Goal: Task Accomplishment & Management: Use online tool/utility

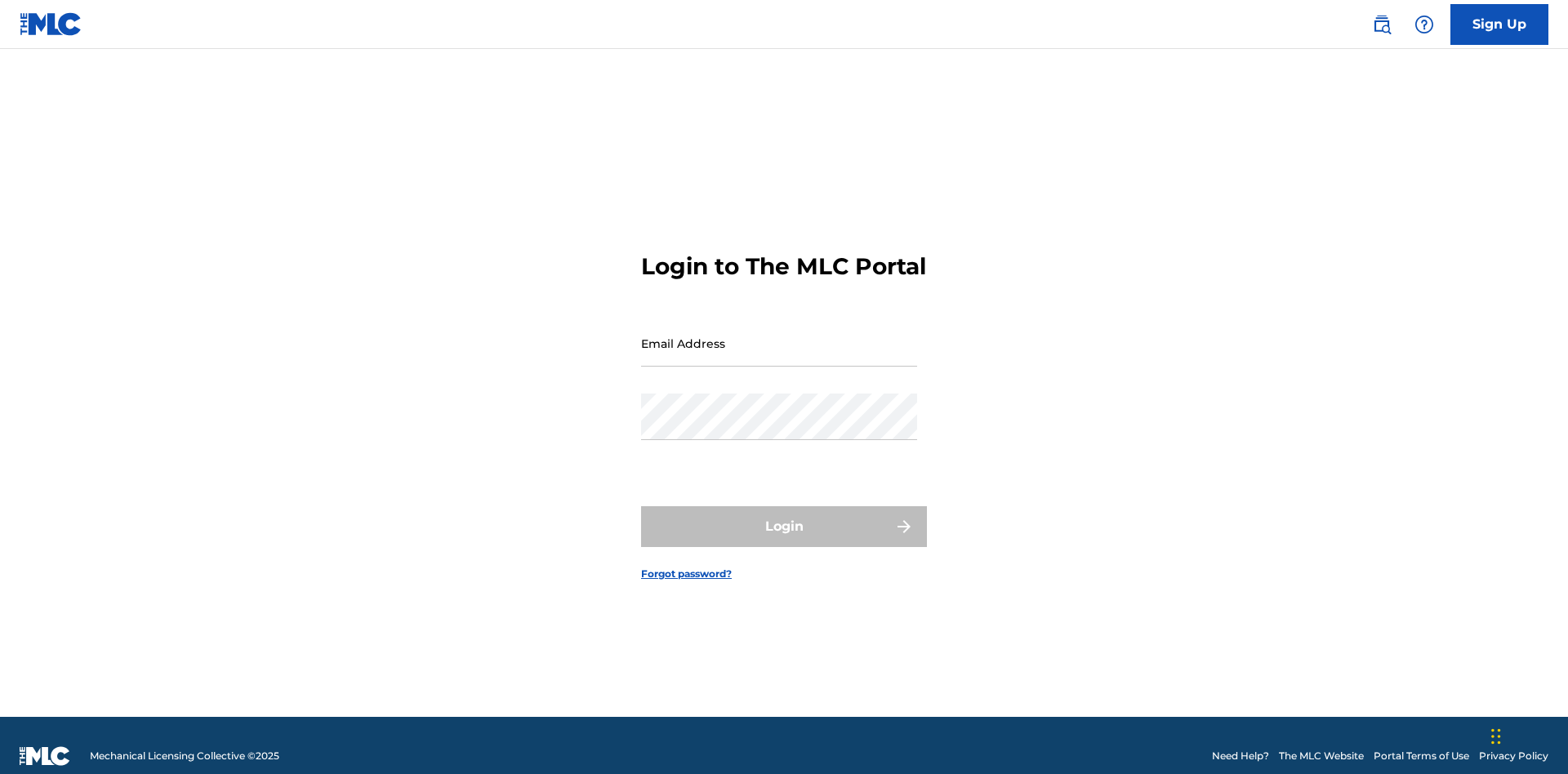
scroll to position [21, 0]
click at [779, 335] on input "Email Address" at bounding box center [778, 343] width 276 height 46
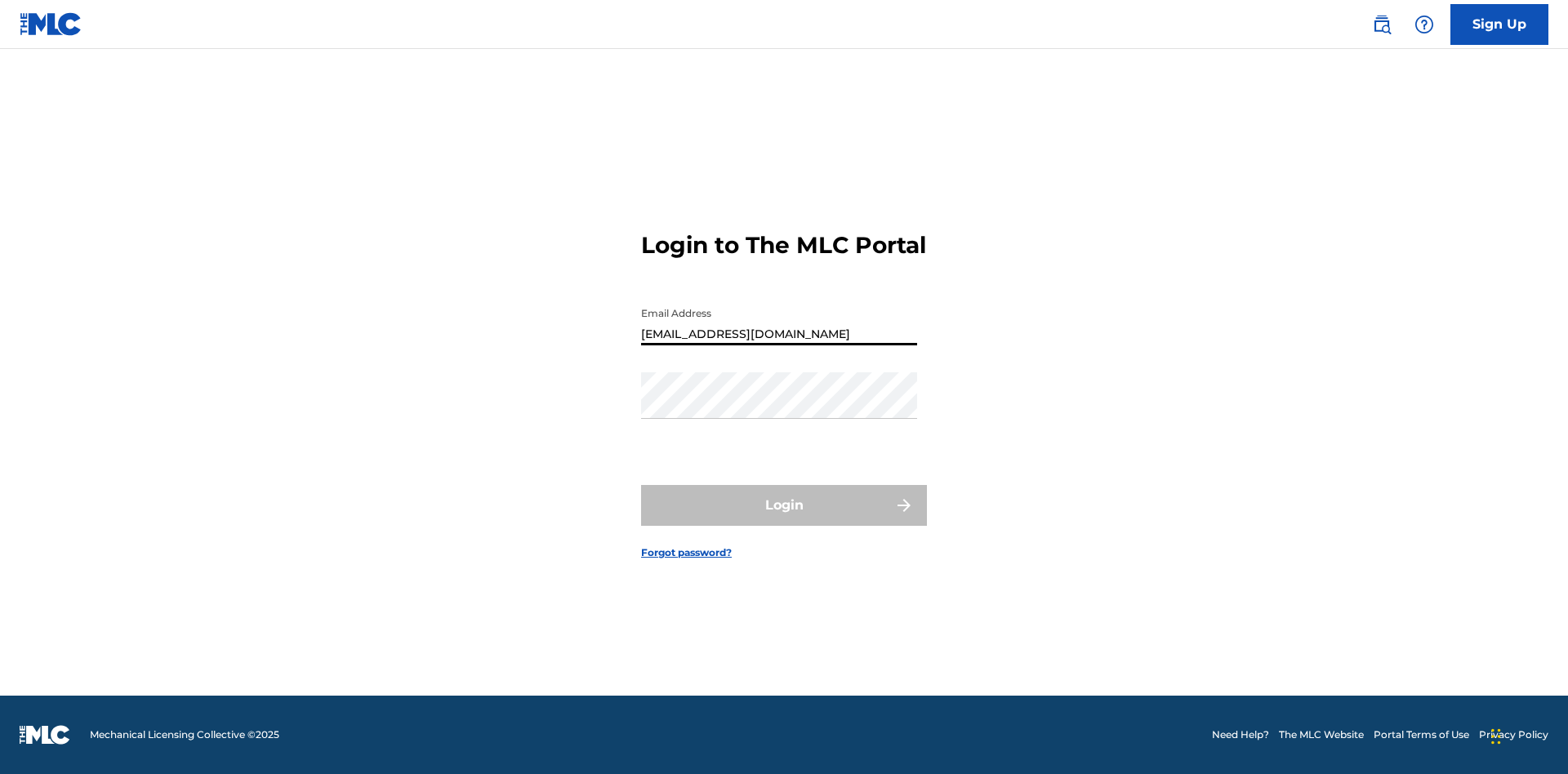
type input "Duke.McTesterson@gmail.com"
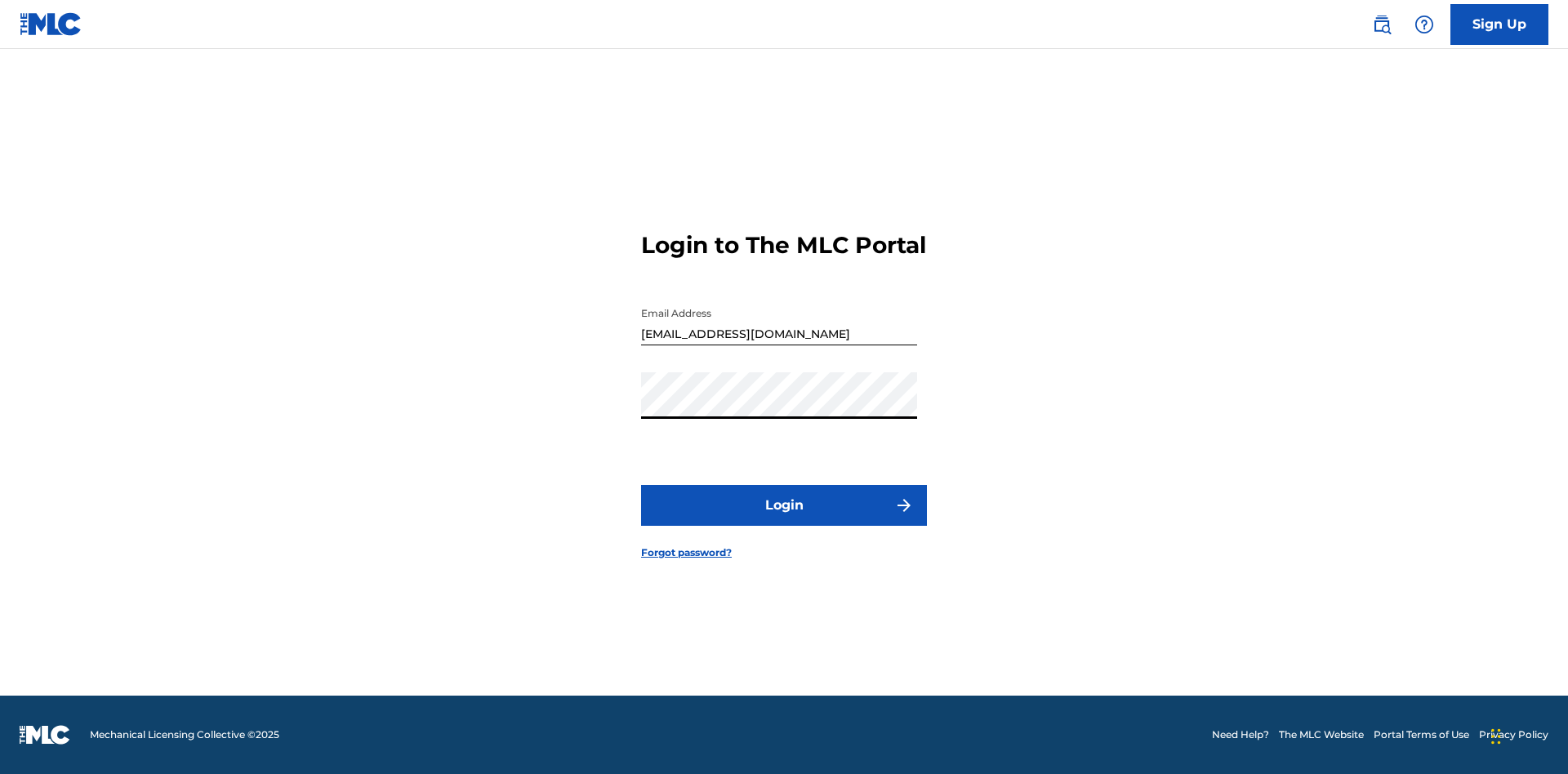
click at [784, 520] on button "Login" at bounding box center [783, 505] width 285 height 40
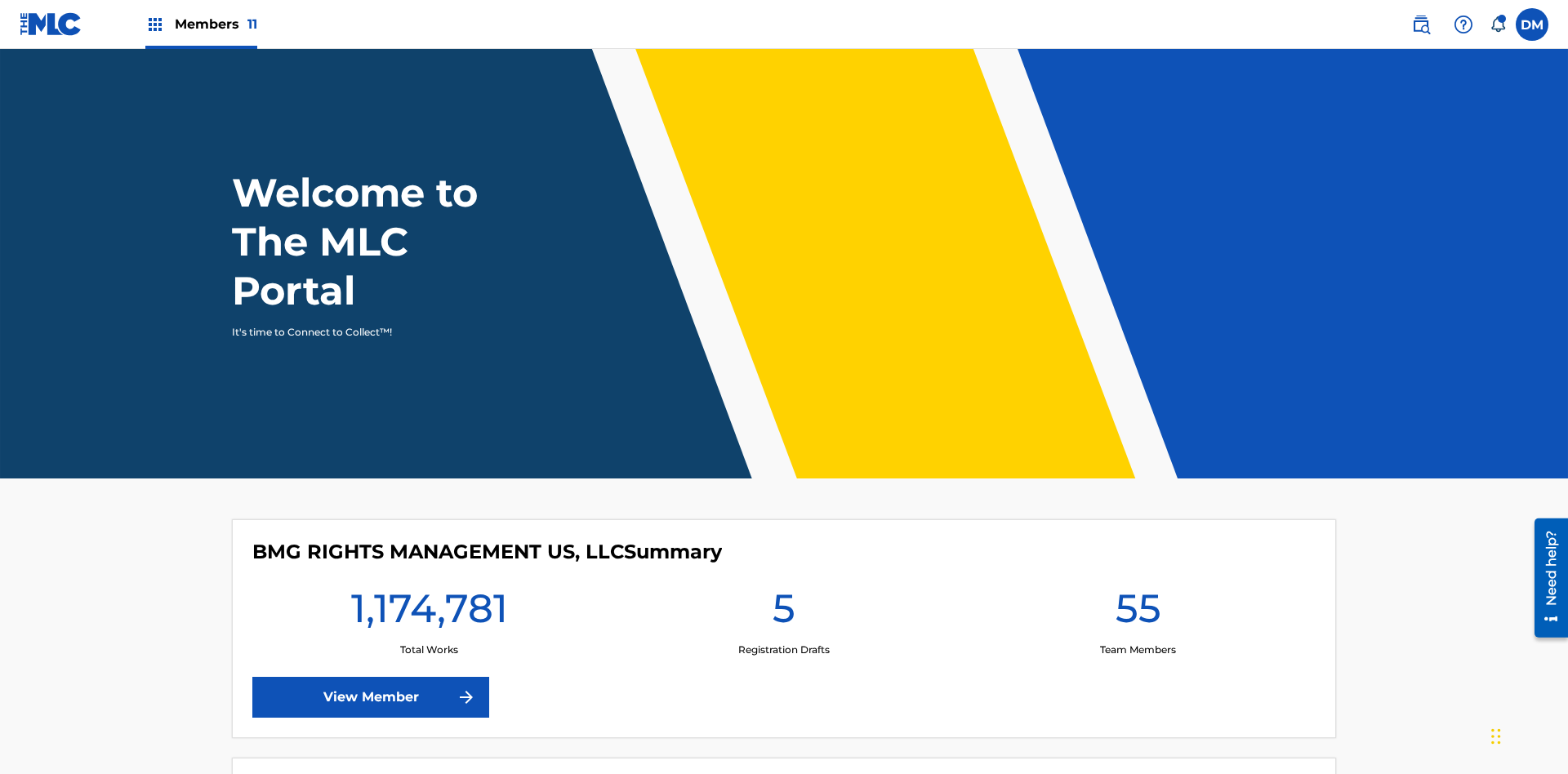
scroll to position [70, 0]
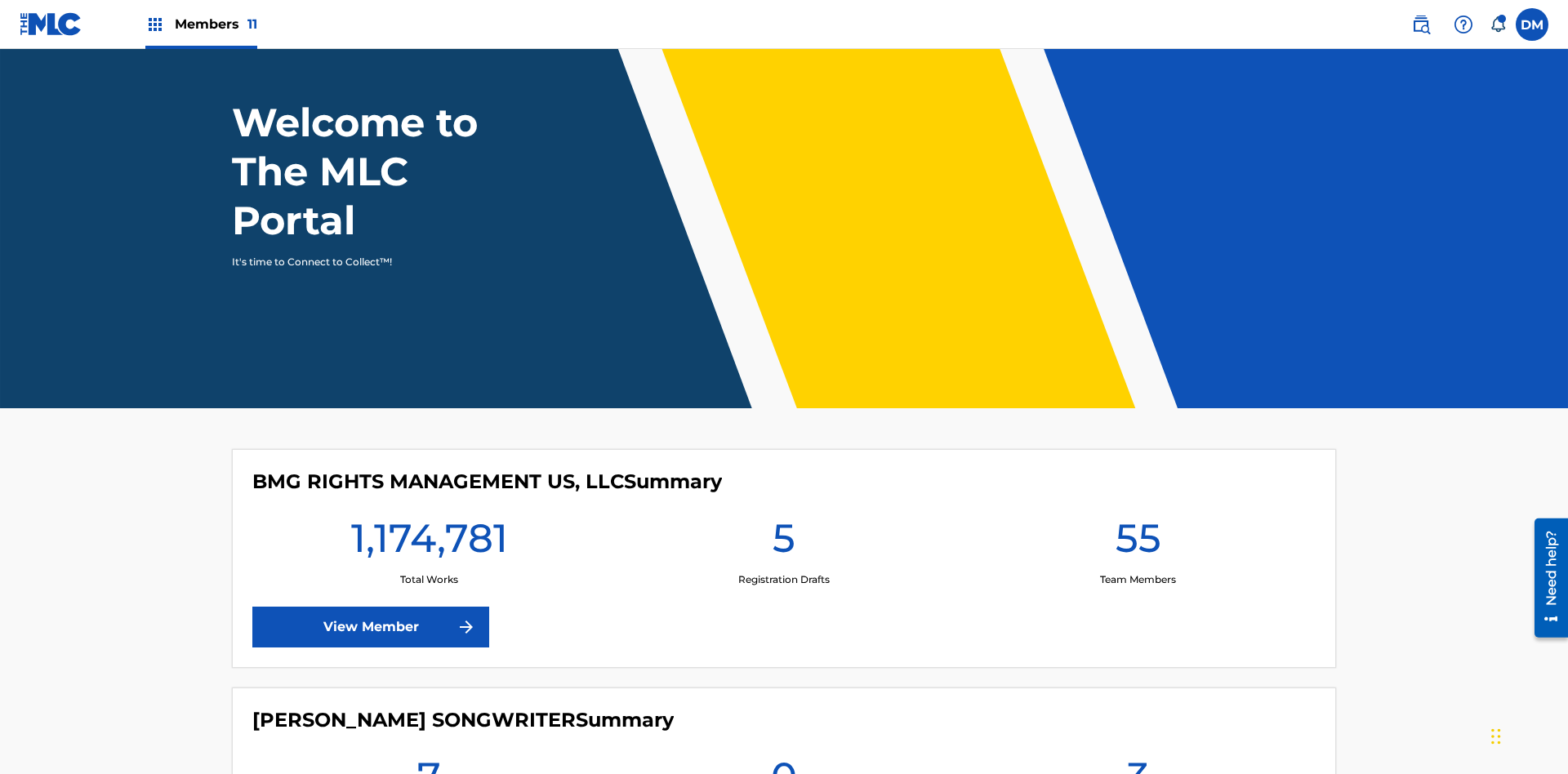
click at [201, 24] on span "Members 11" at bounding box center [216, 24] width 83 height 19
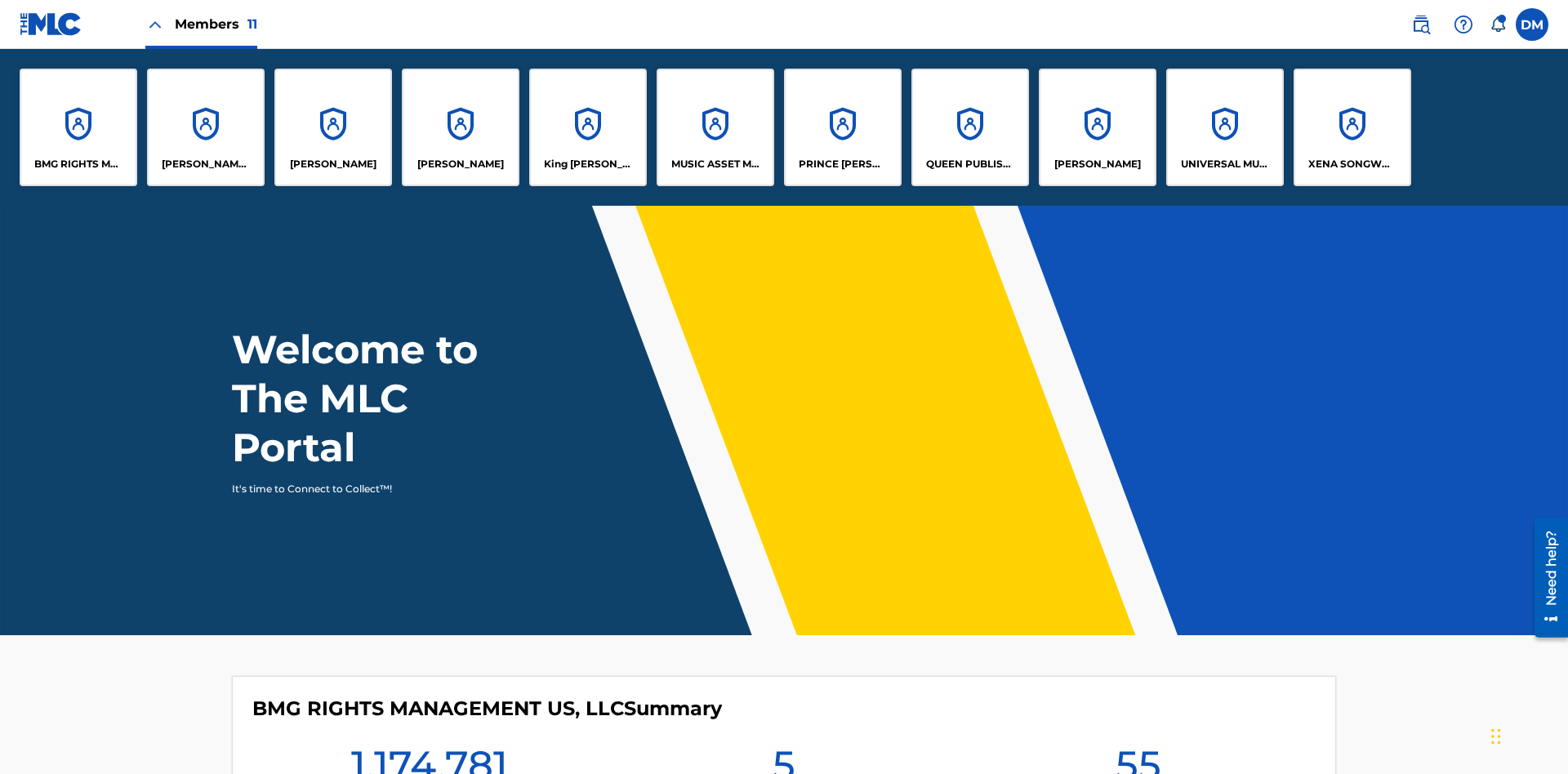
scroll to position [0, 0]
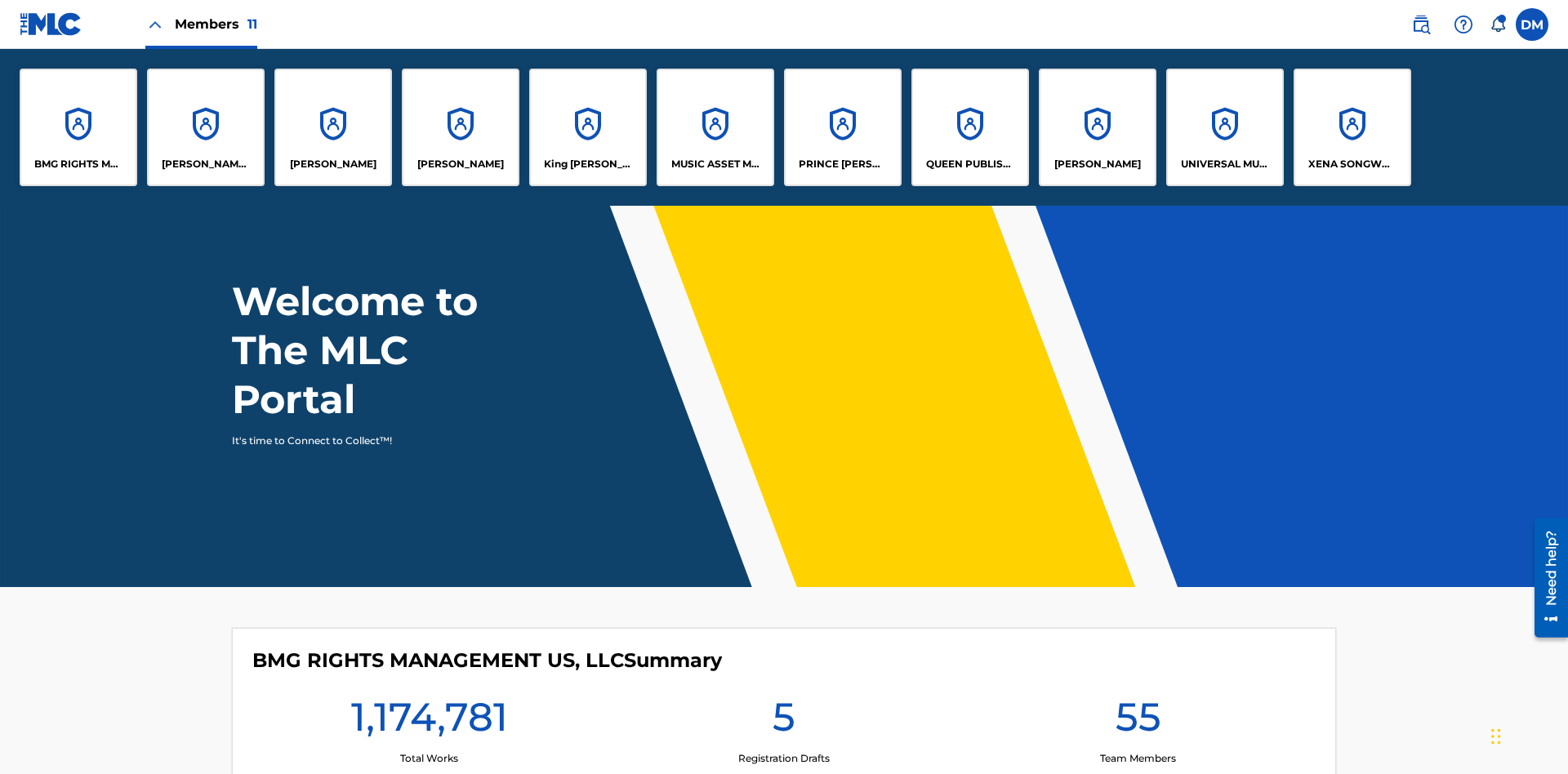
click at [587, 164] on p "King McTesterson" at bounding box center [588, 163] width 89 height 14
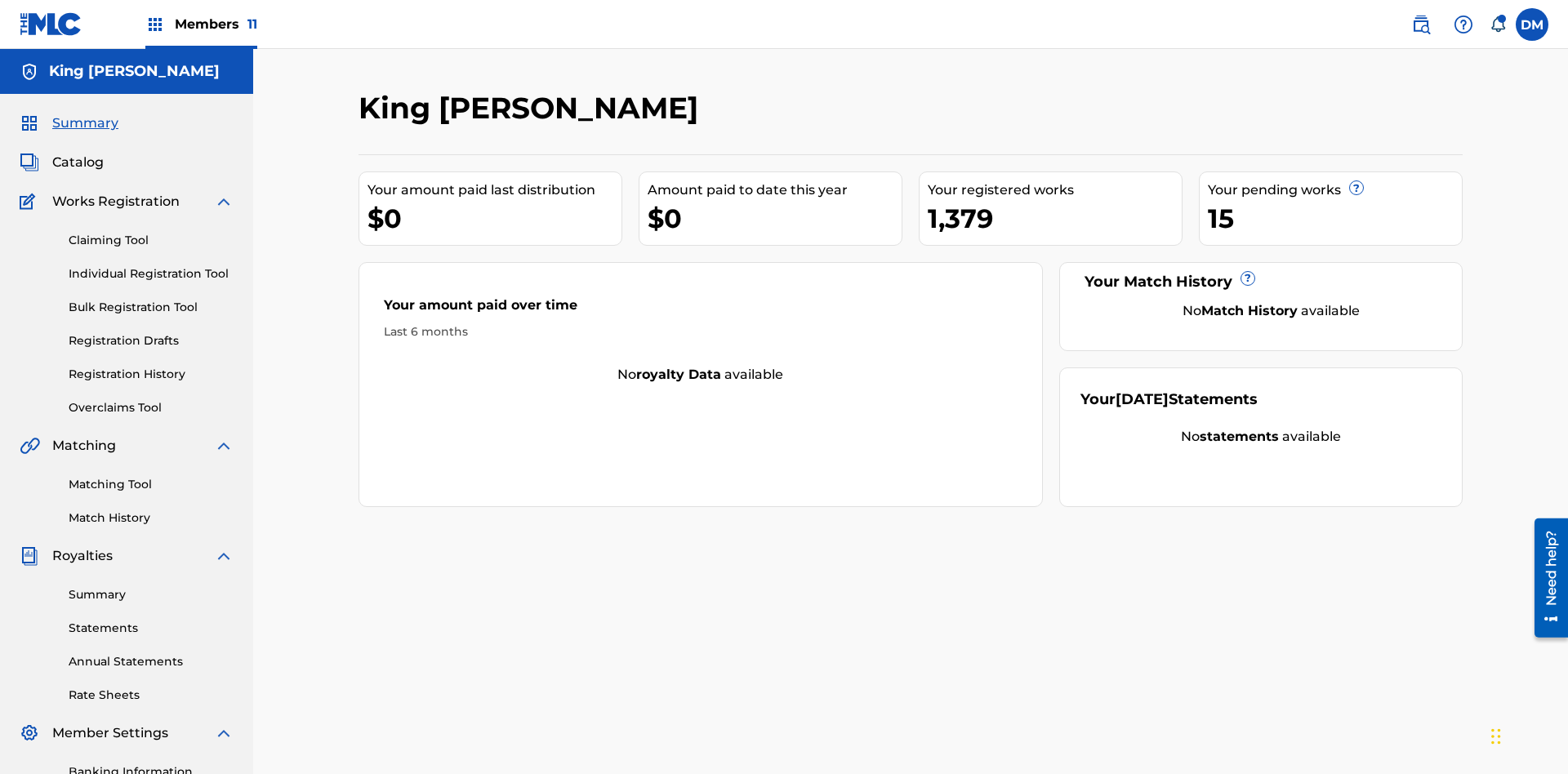
click at [151, 399] on link "Overclaims Tool" at bounding box center [151, 408] width 165 height 17
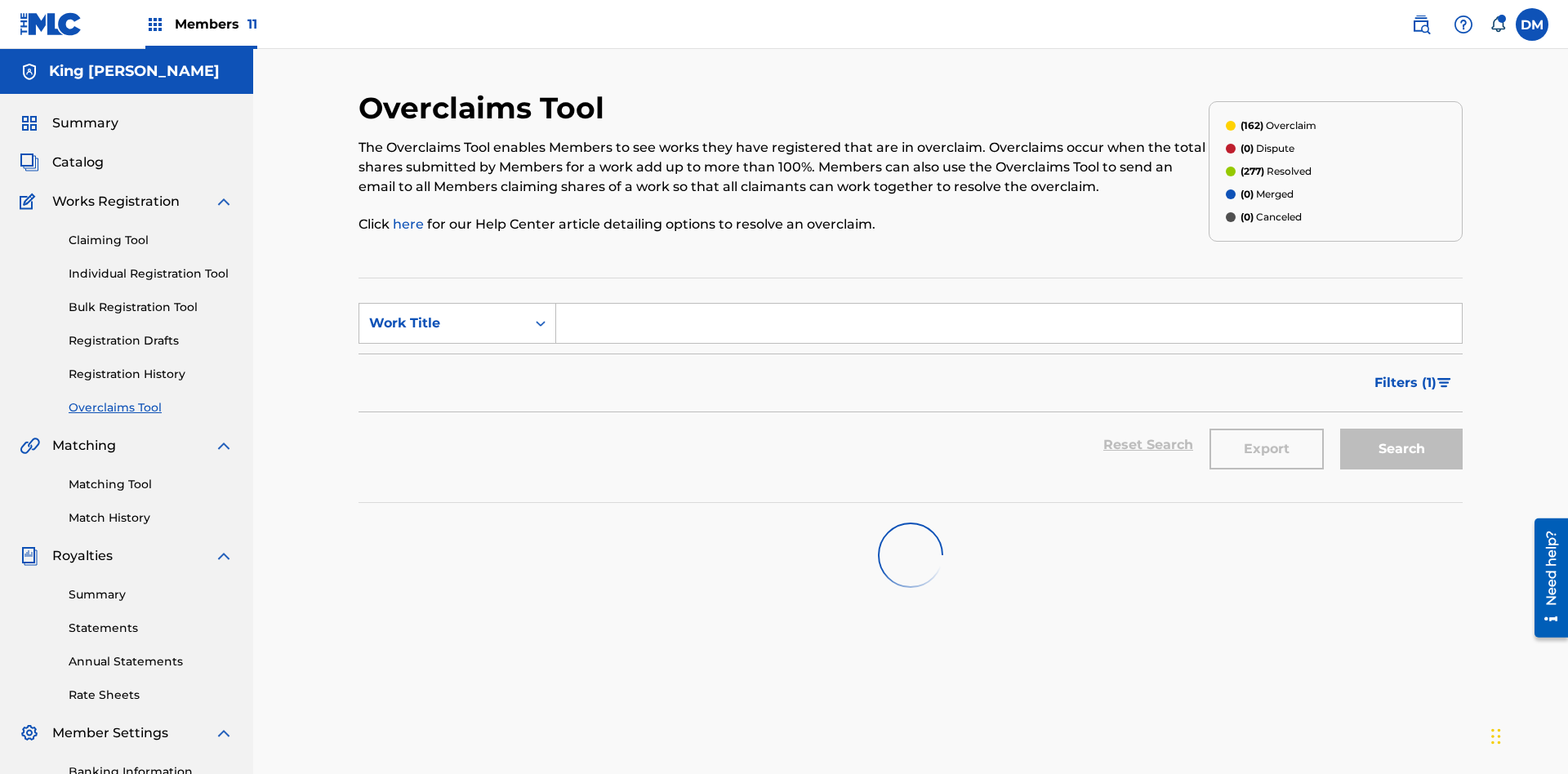
click at [1405, 373] on span "Filters ( 1 )" at bounding box center [1405, 382] width 62 height 19
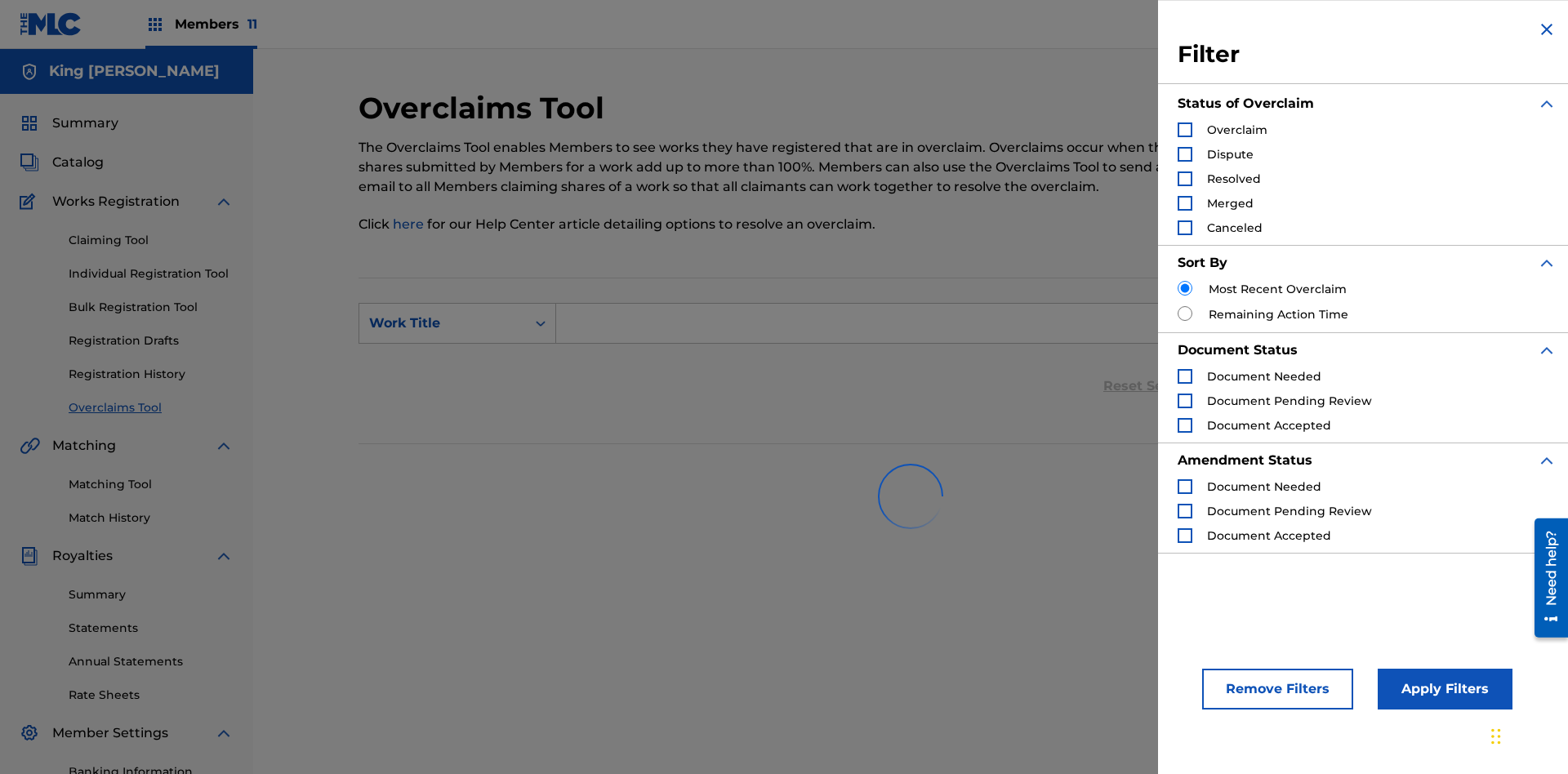
scroll to position [238, 0]
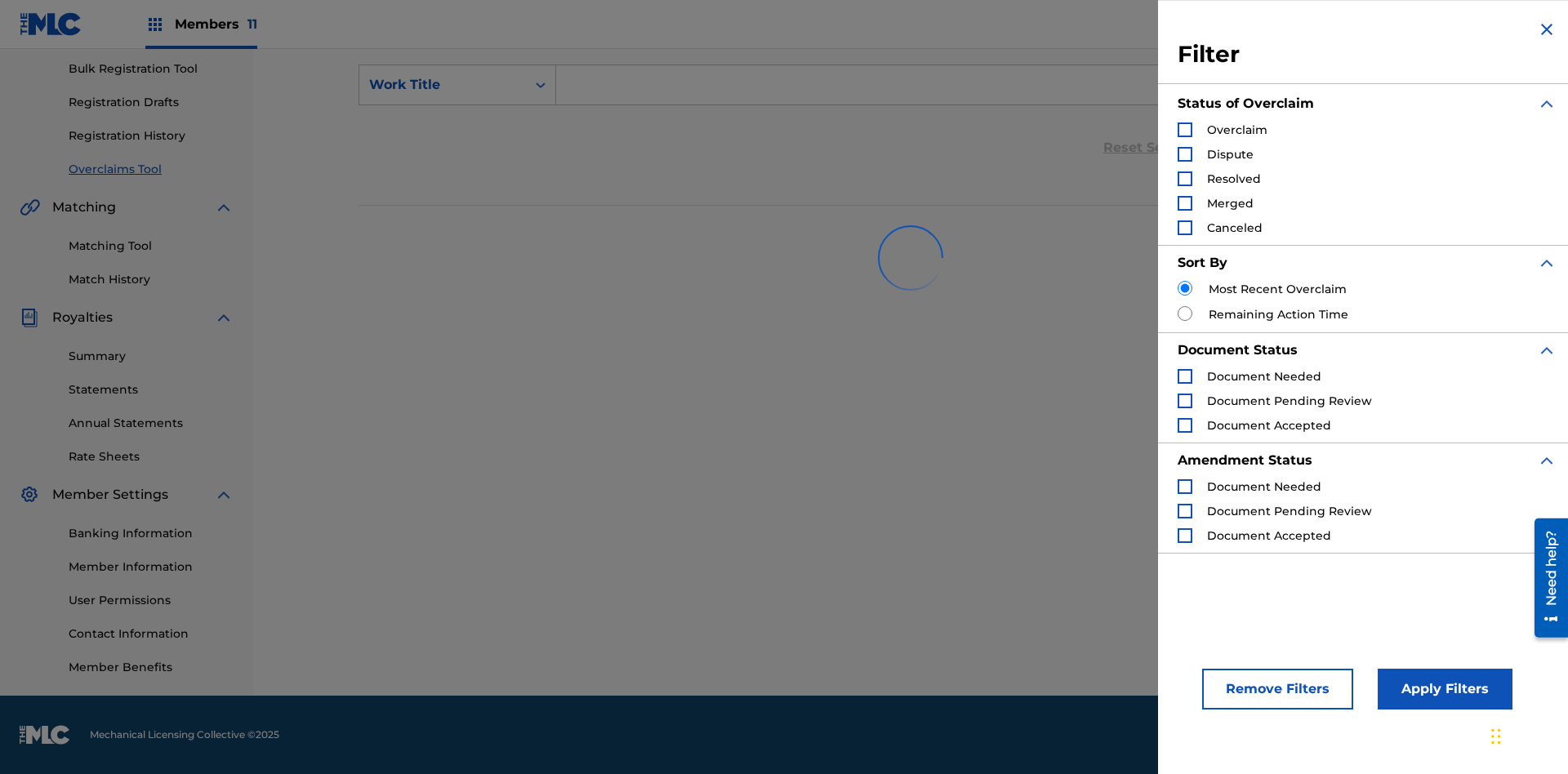
click at [1185, 130] on div "Search Form" at bounding box center [1185, 129] width 14 height 14
click at [1442, 689] on button "Apply Filters" at bounding box center [1445, 689] width 135 height 40
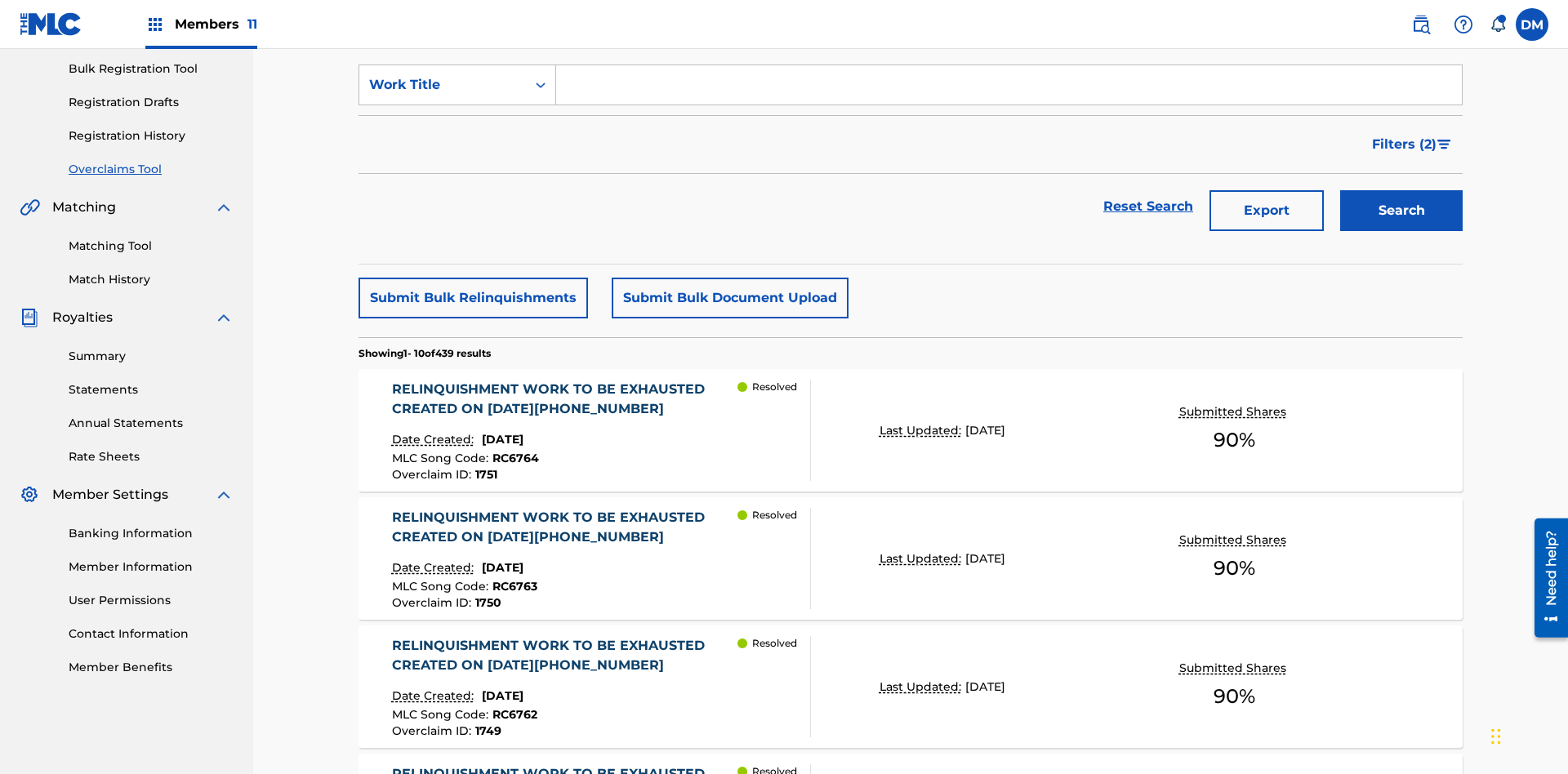
click at [472, 278] on button "Submit Bulk Relinquishments" at bounding box center [473, 298] width 230 height 40
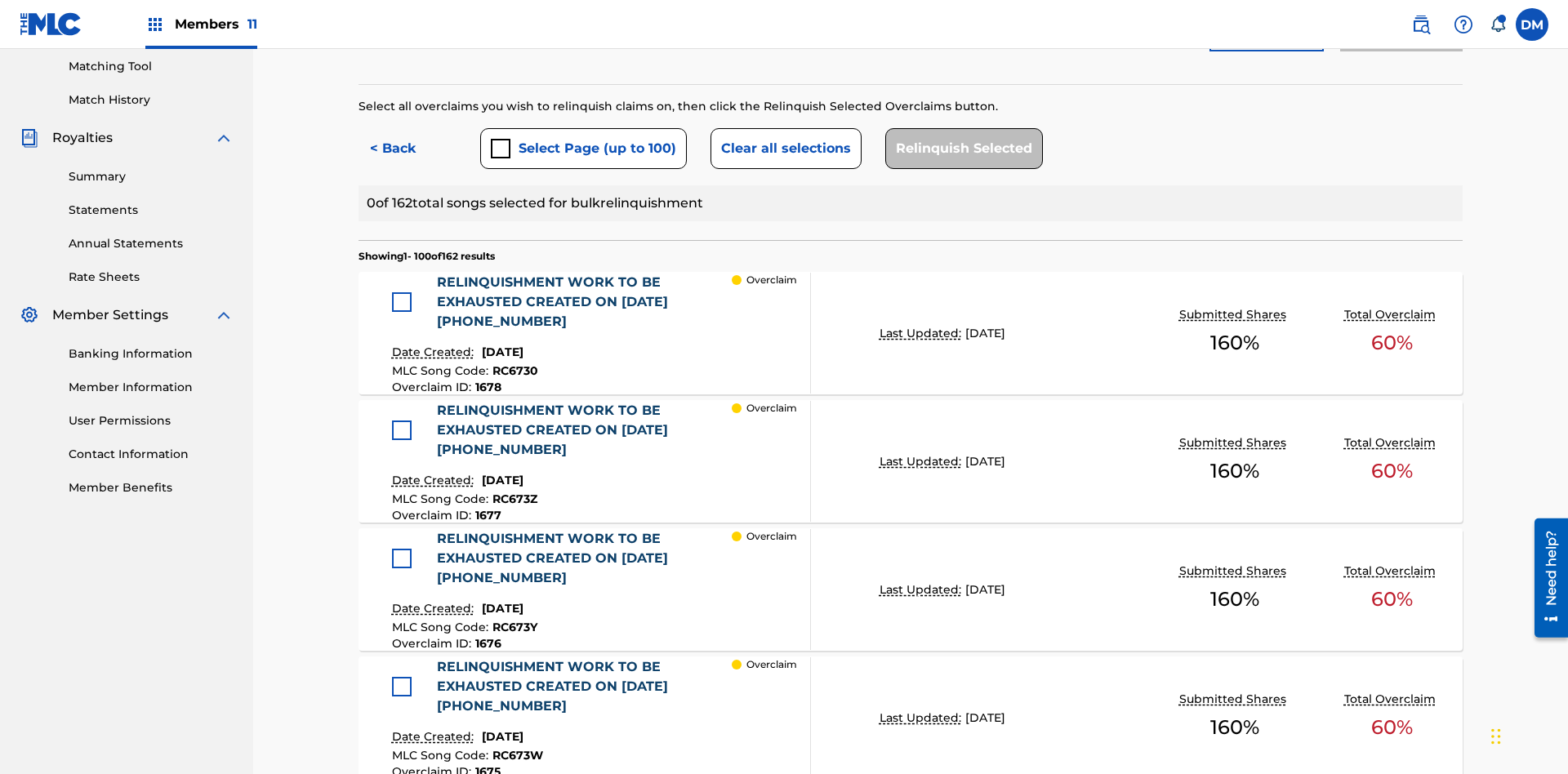
click at [582, 128] on button "Select Page (up to 100)" at bounding box center [583, 148] width 207 height 40
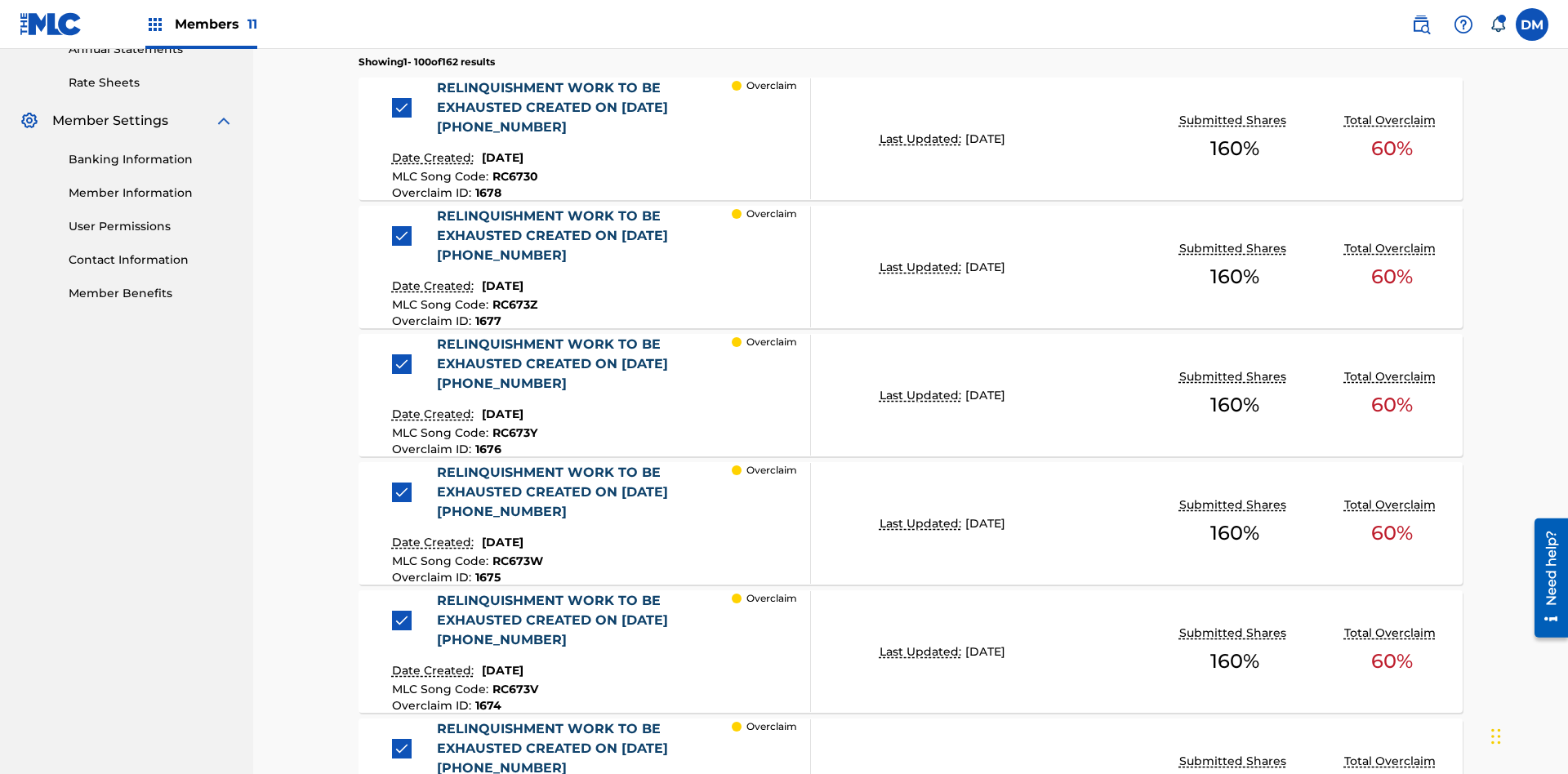
scroll to position [448, 0]
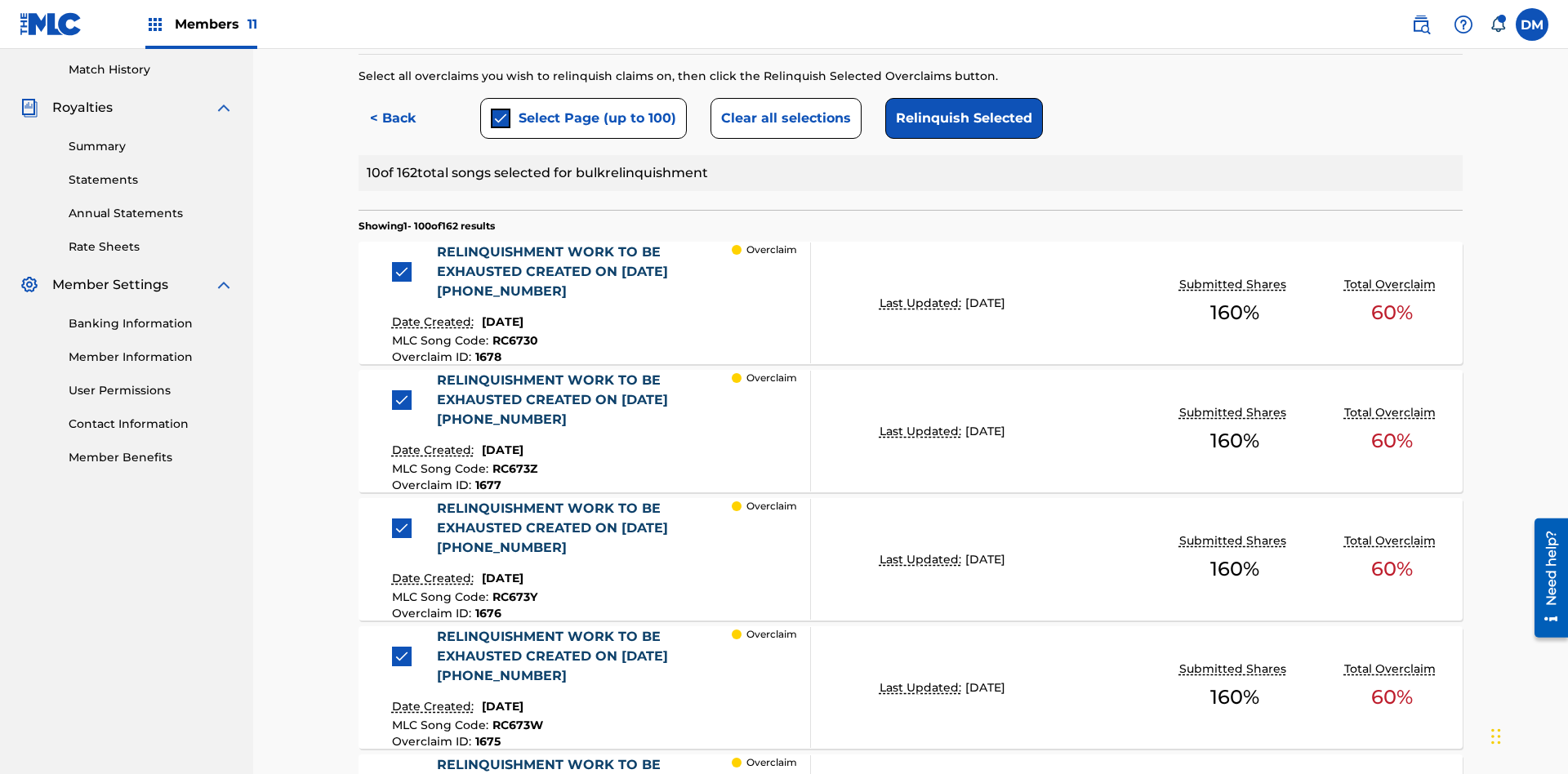
click at [783, 118] on button "Clear all selections" at bounding box center [785, 118] width 151 height 40
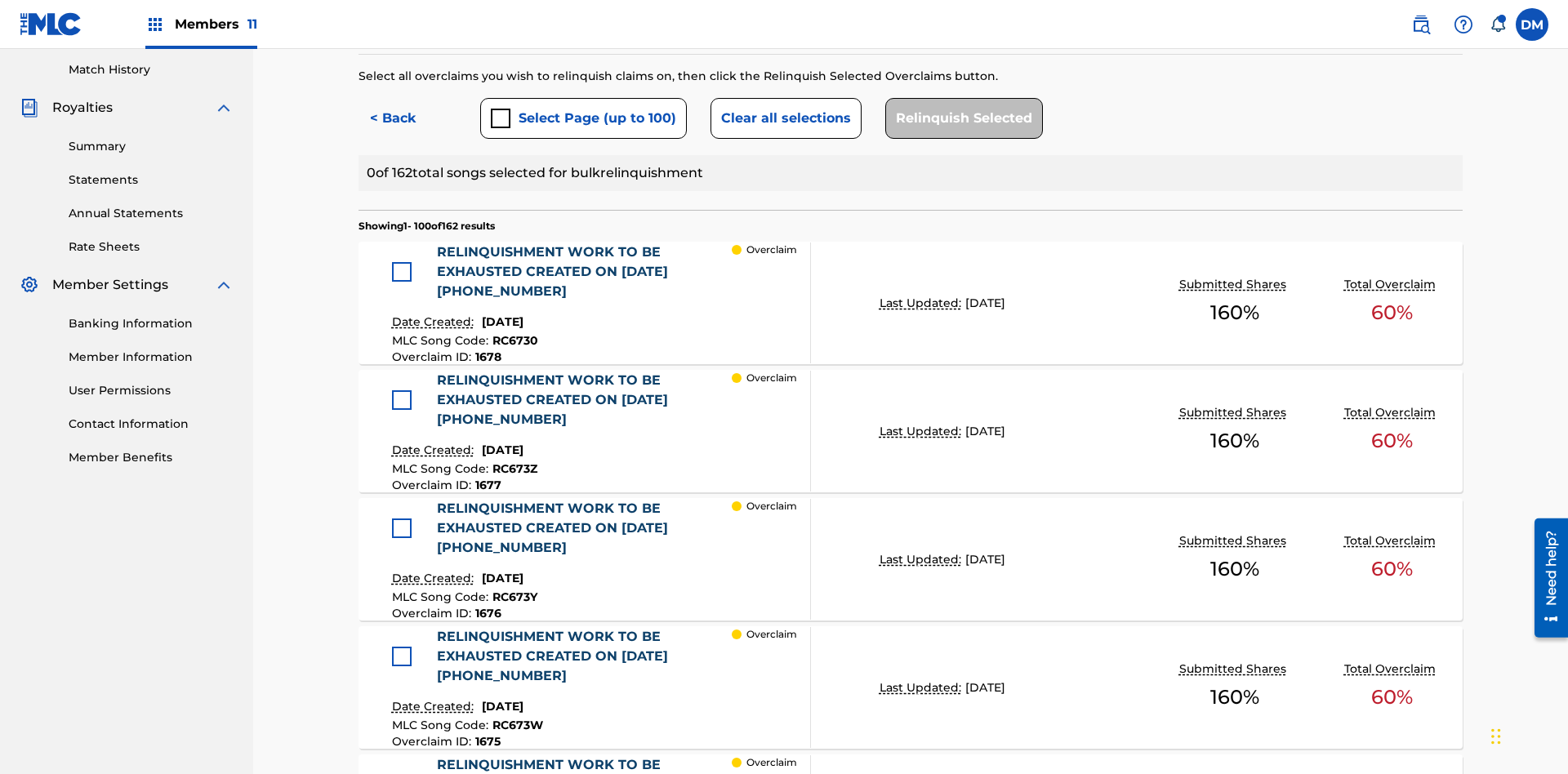
scroll to position [351, 0]
